Goal: Task Accomplishment & Management: Complete application form

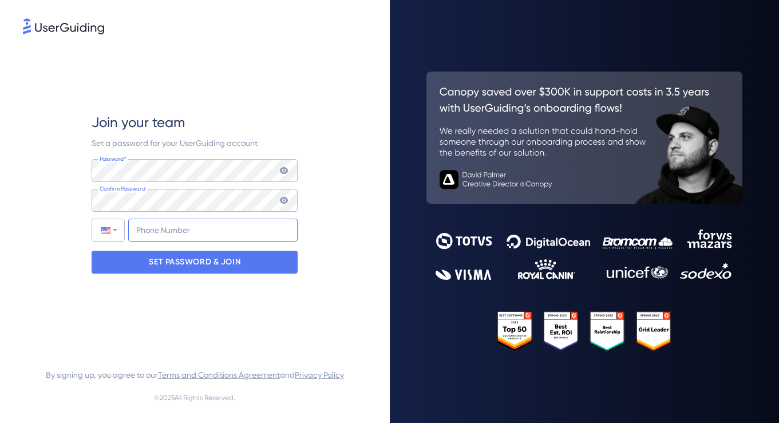
click at [174, 236] on input "+1" at bounding box center [212, 230] width 169 height 23
click at [89, 185] on div "Join your team Set a password for your UserGuiding account Password* Your passw…" at bounding box center [195, 193] width 344 height 313
click at [153, 224] on input "+1" at bounding box center [212, 230] width 169 height 23
type input "[PHONE_NUMBER]"
click at [55, 157] on div "Join your team Set a password for your UserGuiding account Password* Your passw…" at bounding box center [195, 193] width 344 height 313
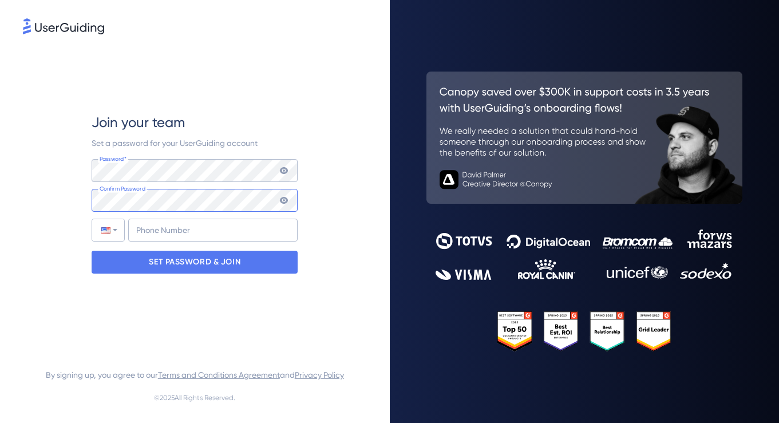
click at [61, 201] on div "Join your team Set a password for your UserGuiding account Password* Your passw…" at bounding box center [195, 193] width 344 height 313
click at [201, 231] on input "tel" at bounding box center [212, 230] width 169 height 23
click at [152, 229] on input "[PHONE_NUMBER]" at bounding box center [212, 230] width 169 height 23
click at [203, 236] on input "+1 (201) 151-9814" at bounding box center [212, 230] width 169 height 23
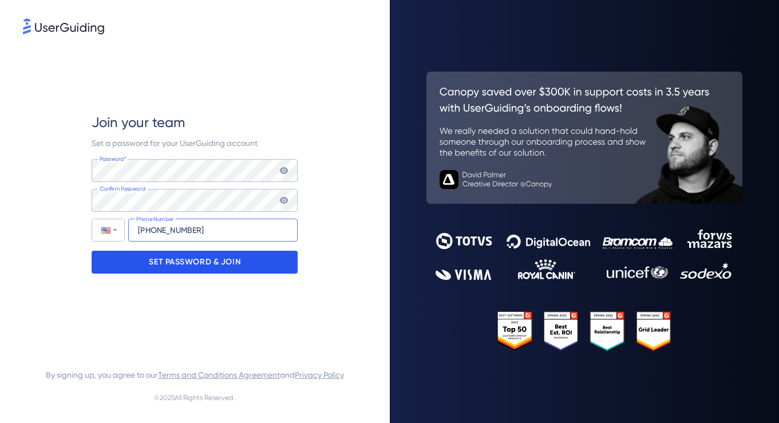
type input "[PHONE_NUMBER]"
click at [215, 264] on p "SET PASSWORD & JOIN" at bounding box center [195, 262] width 92 height 18
